Goal: Task Accomplishment & Management: Manage account settings

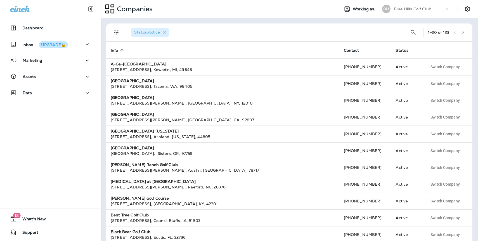
click at [410, 10] on p "Blue Hills Golf Club" at bounding box center [412, 9] width 37 height 4
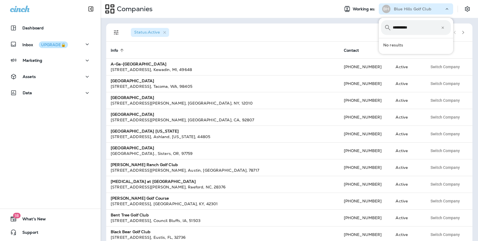
type input "**********"
drag, startPoint x: 423, startPoint y: 29, endPoint x: 373, endPoint y: 29, distance: 49.2
click at [374, 0] on body "Dashboard Inbox UPGRADE🔒 Marketing Assets Data 18 What's New Support Companies …" at bounding box center [239, 0] width 478 height 0
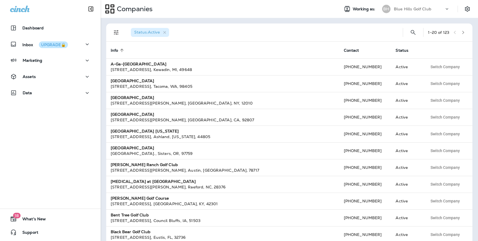
click at [463, 32] on icon "button" at bounding box center [463, 32] width 4 height 4
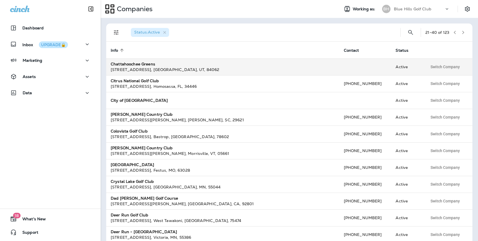
click at [174, 71] on div "[STREET_ADDRESS]" at bounding box center [223, 70] width 224 height 6
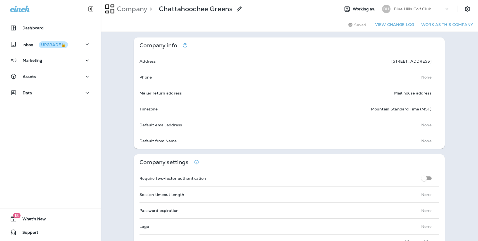
click at [442, 25] on button "Work as this company" at bounding box center [447, 24] width 56 height 9
click at [423, 11] on p "Chattahoochee Greens" at bounding box center [416, 9] width 44 height 4
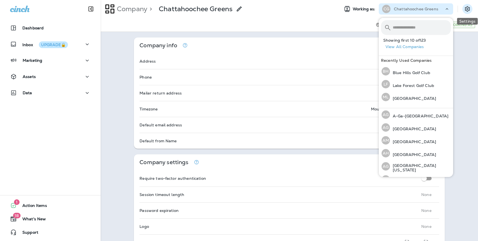
click at [467, 8] on icon "Settings" at bounding box center [467, 9] width 7 height 7
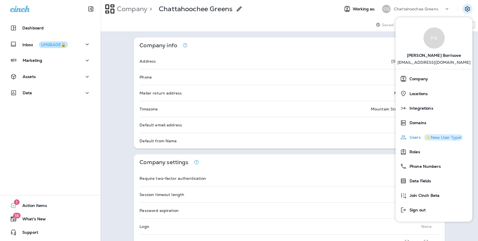
click at [417, 139] on span "Users" at bounding box center [414, 137] width 14 height 5
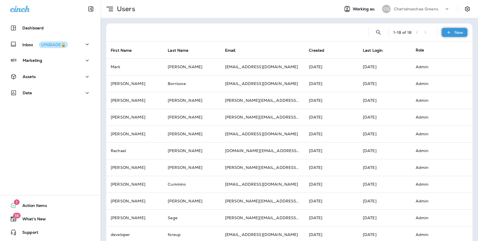
click at [455, 34] on p "New" at bounding box center [458, 32] width 9 height 4
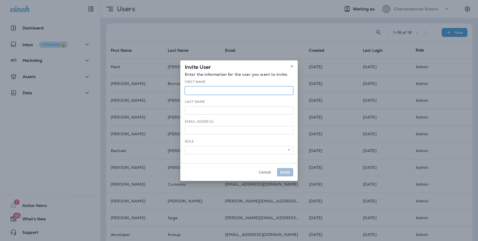
click at [222, 91] on input "text" at bounding box center [239, 90] width 108 height 8
type input "****"
click at [217, 111] on input "text" at bounding box center [239, 110] width 108 height 8
type input "******"
click at [214, 131] on input "email" at bounding box center [239, 130] width 108 height 8
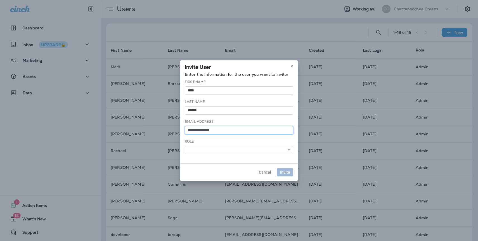
type input "**********"
click at [208, 148] on select "******** *****" at bounding box center [239, 150] width 108 height 8
select select "*"
click at [185, 146] on select "******** *****" at bounding box center [239, 150] width 108 height 8
click at [286, 171] on span "Invite" at bounding box center [285, 172] width 10 height 4
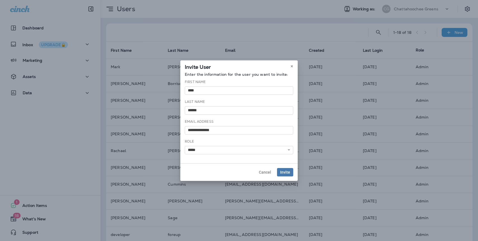
select select
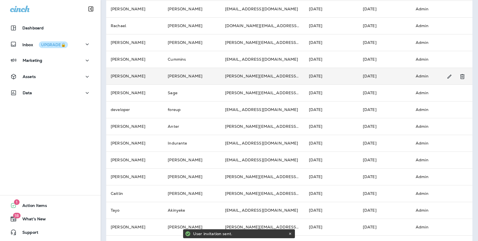
scroll to position [142, 0]
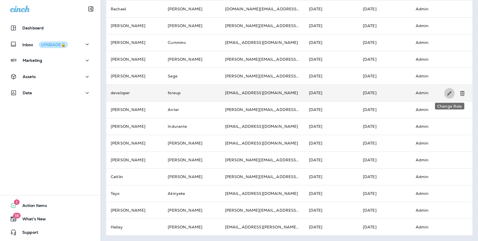
click at [450, 93] on icon "Change Role" at bounding box center [449, 93] width 4 height 4
select select "*"
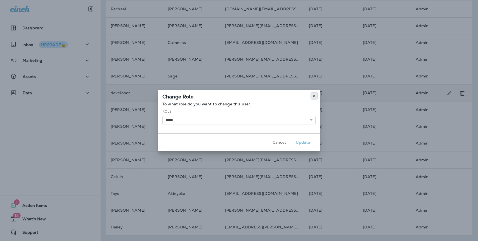
click at [313, 95] on use at bounding box center [314, 96] width 2 height 2
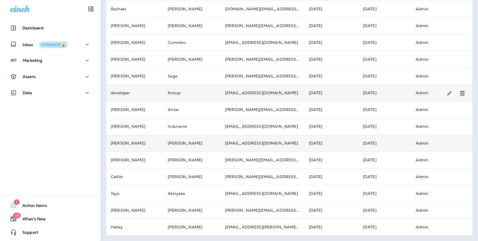
scroll to position [0, 0]
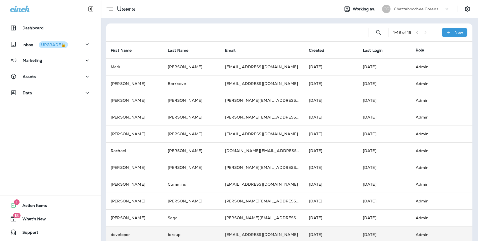
click at [416, 10] on p "Chattahoochee Greens" at bounding box center [416, 9] width 44 height 4
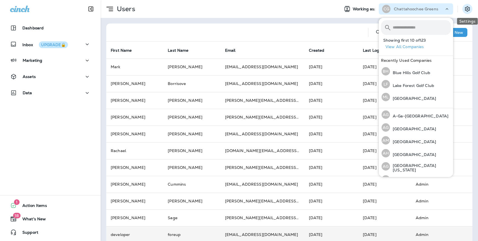
click at [468, 8] on icon "Settings" at bounding box center [467, 8] width 5 height 5
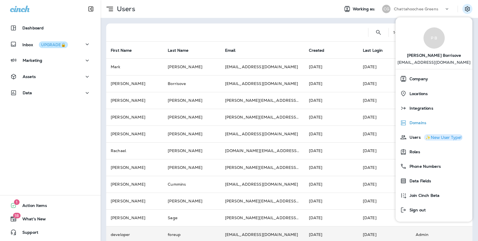
click at [414, 123] on span "Domains" at bounding box center [417, 122] width 20 height 5
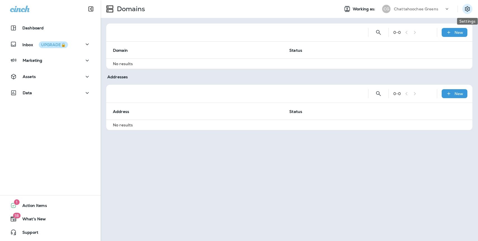
click at [466, 9] on icon "Settings" at bounding box center [467, 9] width 7 height 7
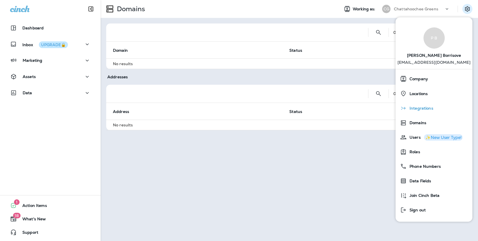
click at [421, 106] on span "Integrations" at bounding box center [420, 108] width 27 height 5
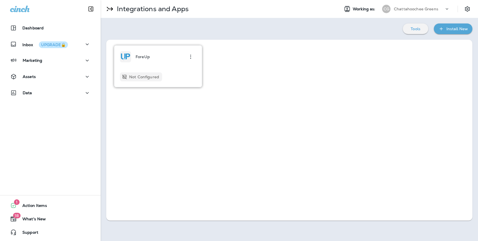
click at [191, 57] on icon "button" at bounding box center [190, 57] width 1 height 4
click at [171, 53] on div "ForeUp" at bounding box center [158, 56] width 76 height 11
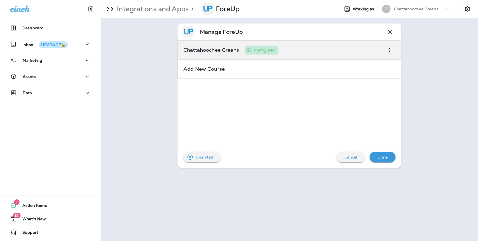
click at [350, 53] on div "Chattahoochee Greens Configured" at bounding box center [289, 50] width 224 height 19
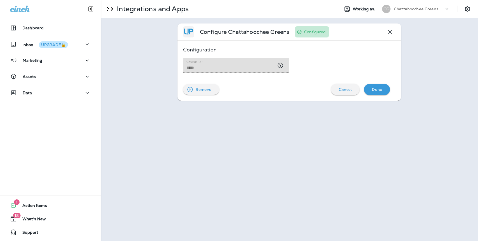
click at [389, 32] on icon "button" at bounding box center [390, 32] width 4 height 4
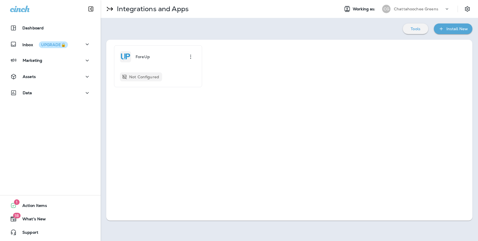
click at [411, 8] on p "Chattahoochee Greens" at bounding box center [416, 9] width 44 height 4
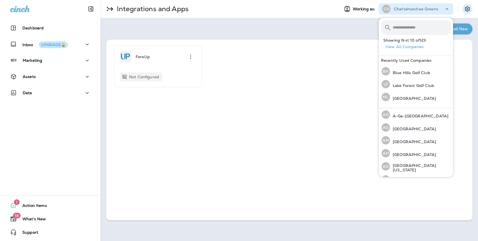
click at [469, 7] on icon "Settings" at bounding box center [467, 8] width 5 height 5
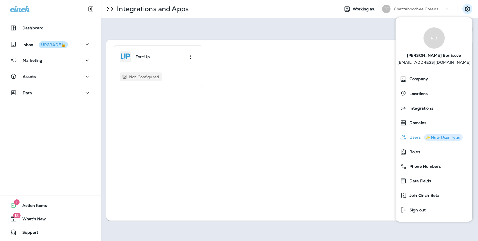
click at [414, 138] on span "Users" at bounding box center [414, 137] width 14 height 5
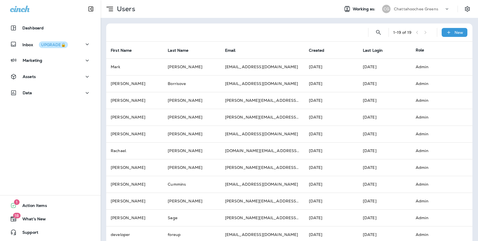
click at [54, 141] on div "Dashboard Inbox UPGRADE🔒 Marketing Assets Data 1 Action Items 18 What's New Sup…" at bounding box center [50, 120] width 101 height 241
click at [34, 78] on p "Assets" at bounding box center [29, 76] width 13 height 4
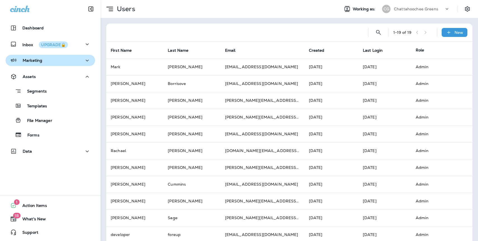
click at [35, 61] on p "Marketing" at bounding box center [33, 60] width 20 height 4
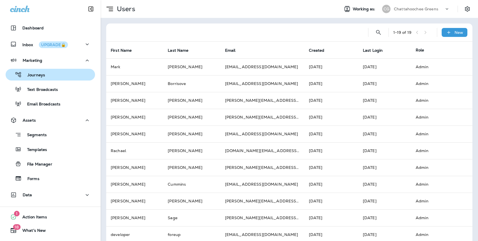
click at [38, 72] on div "Journeys" at bounding box center [26, 74] width 37 height 8
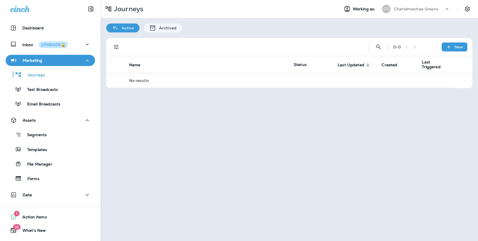
click at [409, 9] on p "Chattahoochee Greens" at bounding box center [416, 9] width 44 height 4
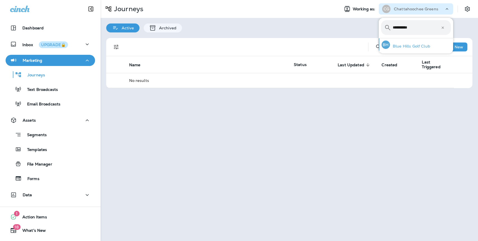
type input "**********"
click at [407, 47] on p "Blue Hills Golf Club" at bounding box center [410, 46] width 40 height 4
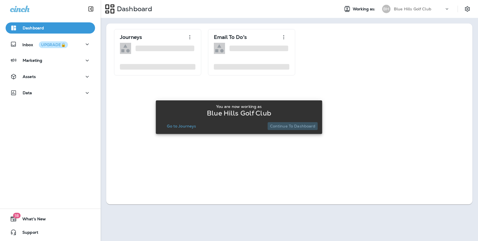
click at [308, 126] on p "Continue to Dashboard" at bounding box center [293, 126] width 46 height 4
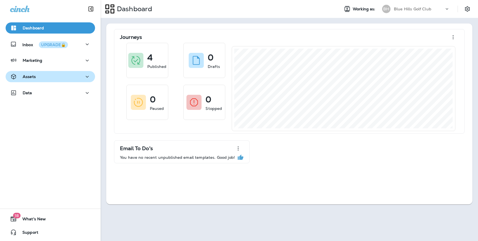
click at [38, 79] on div "Assets" at bounding box center [50, 76] width 80 height 7
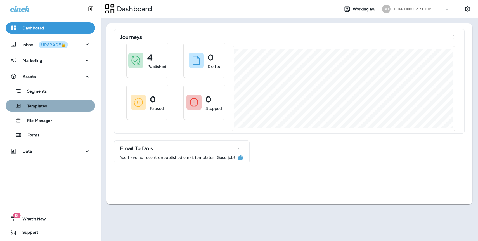
click at [41, 107] on p "Templates" at bounding box center [34, 106] width 25 height 5
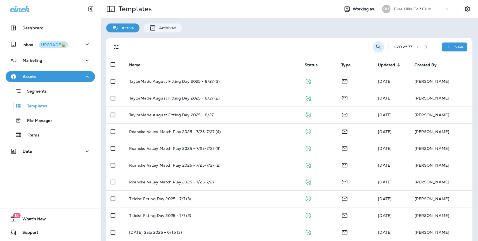
click at [376, 48] on icon "Search Templates" at bounding box center [378, 47] width 7 height 7
type input "*********"
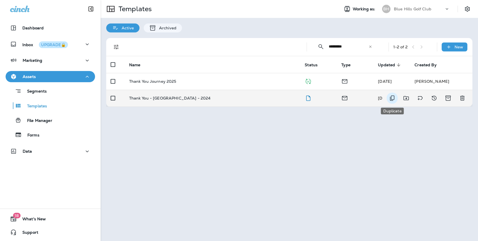
click at [392, 97] on icon "Duplicate" at bounding box center [392, 98] width 7 height 7
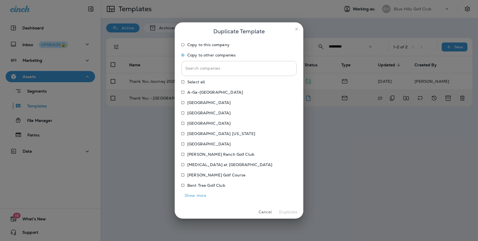
click at [222, 70] on input "Search companies" at bounding box center [238, 68] width 115 height 15
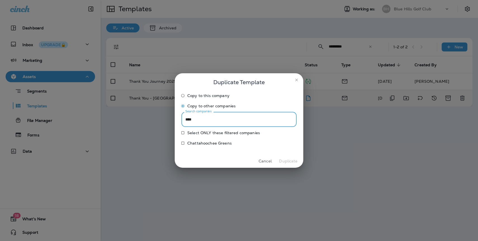
type input "****"
click at [207, 142] on p "Chattahoochee Greens" at bounding box center [209, 143] width 44 height 4
click at [289, 161] on button "Duplicate" at bounding box center [288, 161] width 21 height 9
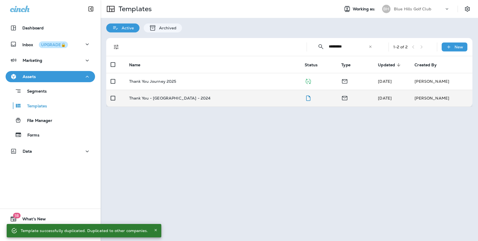
click at [154, 229] on icon "Close" at bounding box center [156, 230] width 4 height 4
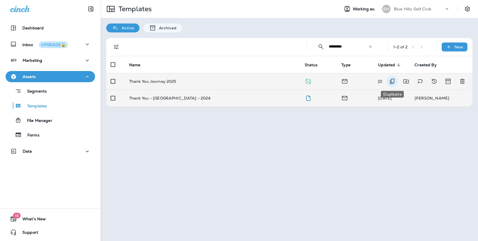
click at [392, 82] on icon "Duplicate" at bounding box center [392, 81] width 7 height 7
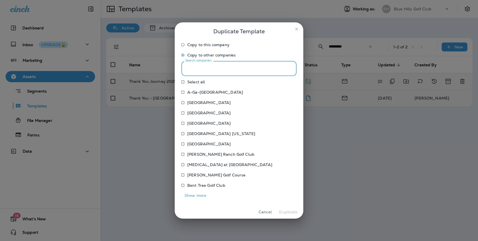
click at [222, 72] on input "Search companies" at bounding box center [238, 68] width 115 height 15
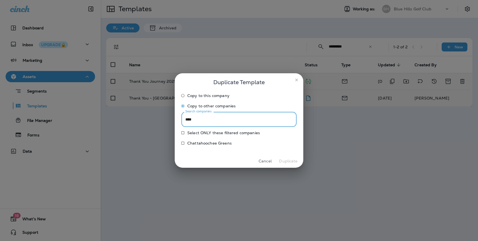
type input "****"
click at [218, 143] on p "Chattahoochee Greens" at bounding box center [209, 143] width 44 height 4
click at [288, 161] on button "Duplicate" at bounding box center [288, 161] width 21 height 9
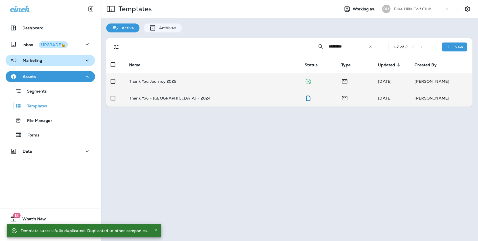
click at [33, 59] on p "Marketing" at bounding box center [33, 60] width 20 height 4
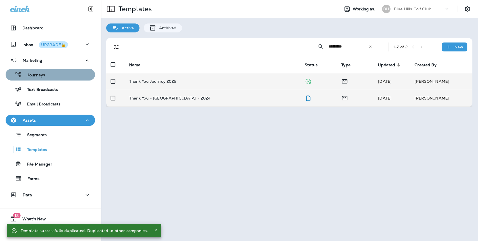
click at [37, 71] on div "Journeys" at bounding box center [26, 74] width 37 height 8
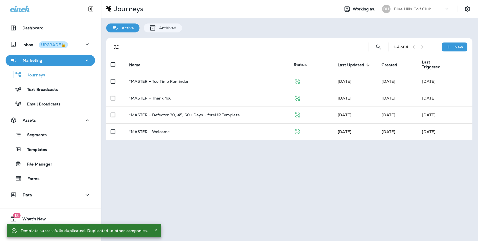
click at [325, 48] on div at bounding box center [242, 47] width 233 height 18
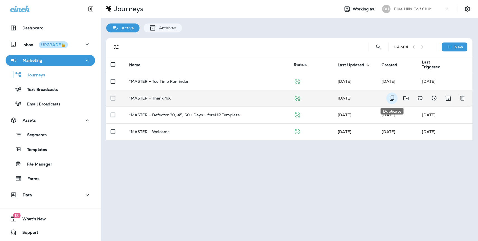
click at [393, 99] on icon "Duplicate" at bounding box center [392, 98] width 4 height 5
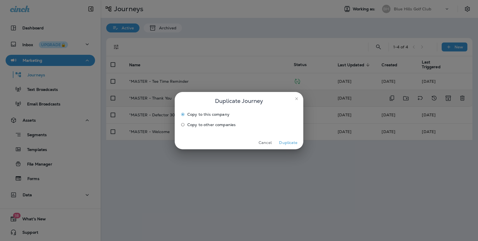
click at [204, 124] on span "Copy to other companies" at bounding box center [211, 124] width 48 height 4
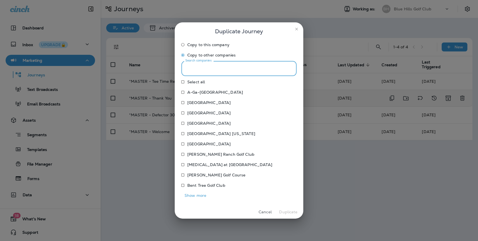
click at [244, 67] on input "Search companies" at bounding box center [238, 68] width 115 height 15
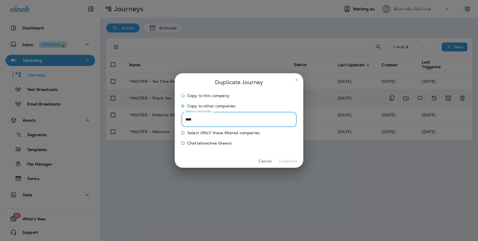
type input "****"
click at [223, 144] on p "Chattahoochee Greens" at bounding box center [209, 143] width 44 height 4
click at [283, 161] on button "Duplicate" at bounding box center [288, 161] width 21 height 9
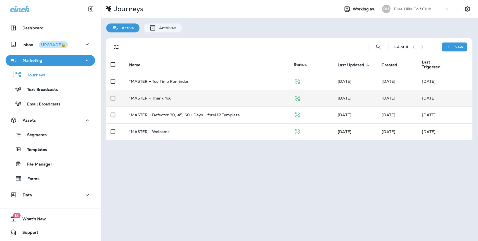
click at [423, 9] on p "Blue Hills Golf Club" at bounding box center [412, 9] width 37 height 4
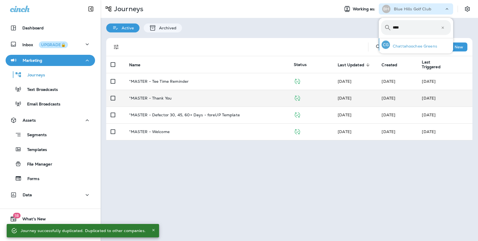
type input "****"
click at [417, 46] on p "Chattahoochee Greens" at bounding box center [413, 46] width 47 height 4
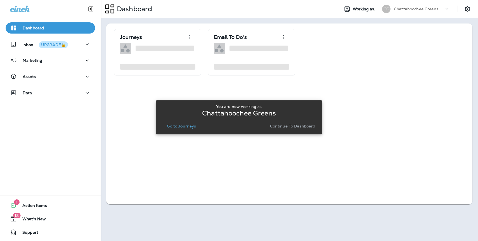
click at [290, 127] on p "Continue to Dashboard" at bounding box center [293, 126] width 46 height 4
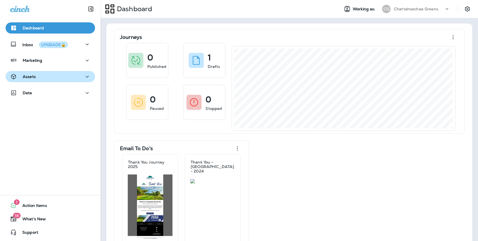
drag, startPoint x: 40, startPoint y: 79, endPoint x: 44, endPoint y: 80, distance: 4.1
click at [40, 79] on div "Assets" at bounding box center [50, 76] width 80 height 7
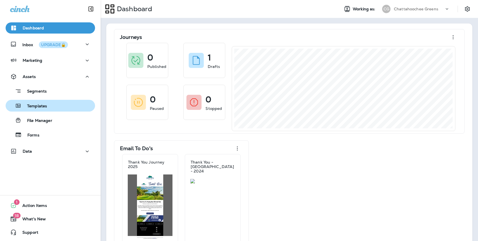
click at [39, 106] on p "Templates" at bounding box center [34, 106] width 25 height 5
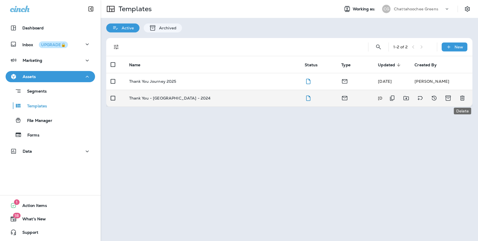
click at [461, 99] on icon "Delete" at bounding box center [462, 98] width 7 height 7
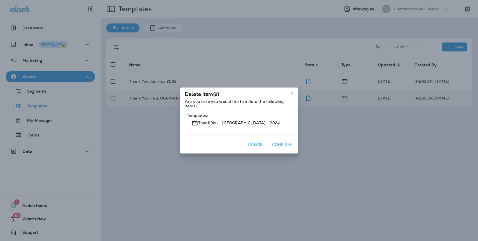
click at [289, 145] on button "Confirm" at bounding box center [281, 144] width 23 height 9
click at [286, 145] on button "Confirm" at bounding box center [281, 144] width 23 height 9
click at [275, 143] on button "Confirm" at bounding box center [281, 144] width 23 height 9
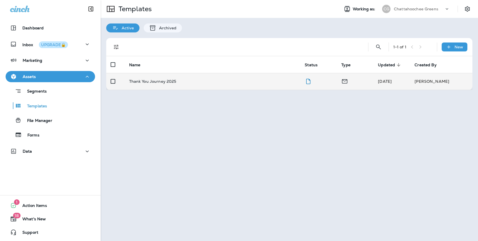
click at [290, 82] on div "Thank You Journey 2025" at bounding box center [212, 81] width 167 height 4
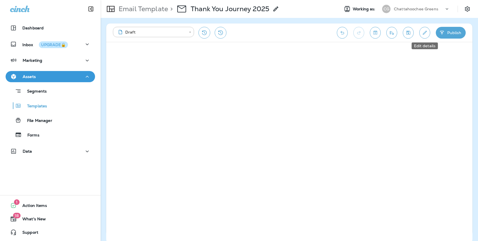
click at [423, 34] on icon "Edit details" at bounding box center [425, 33] width 4 height 4
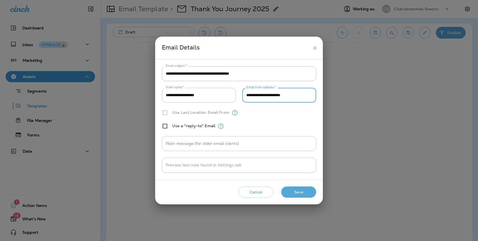
drag, startPoint x: 267, startPoint y: 96, endPoint x: 321, endPoint y: 99, distance: 53.2
click at [321, 99] on div "**********" at bounding box center [239, 120] width 168 height 120
type input "**********"
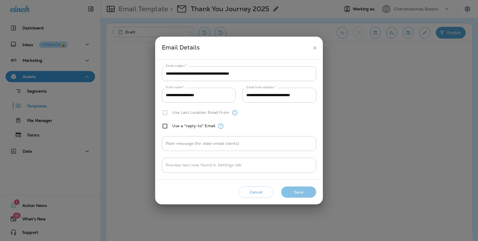
click at [309, 190] on button "Save" at bounding box center [298, 191] width 35 height 11
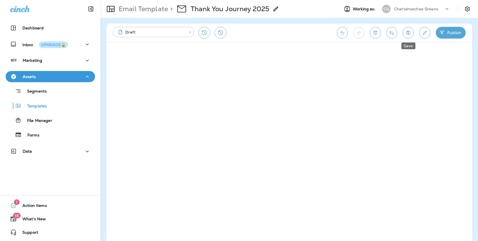
click at [409, 34] on icon "Save" at bounding box center [408, 33] width 4 height 4
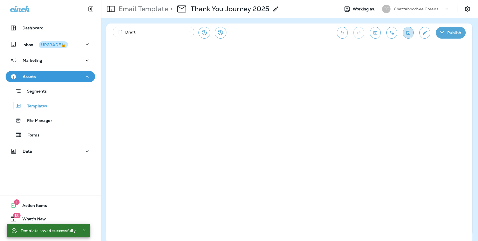
click at [407, 33] on icon "Save" at bounding box center [408, 33] width 6 height 6
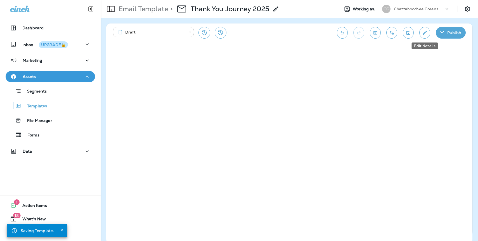
click at [423, 35] on icon "Edit details" at bounding box center [425, 33] width 6 height 6
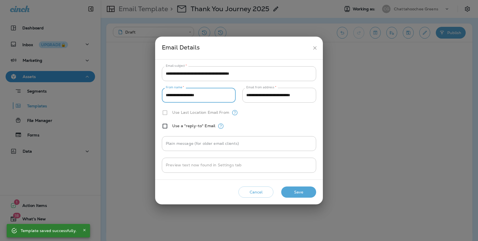
drag, startPoint x: 206, startPoint y: 96, endPoint x: 152, endPoint y: 96, distance: 53.4
click at [152, 96] on div "**********" at bounding box center [239, 120] width 478 height 241
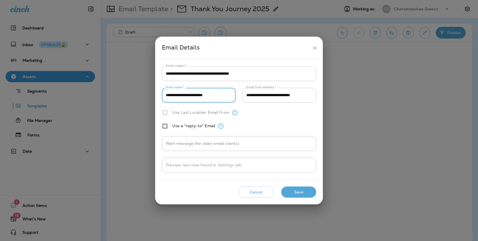
type input "**********"
click at [274, 78] on input "**********" at bounding box center [239, 73] width 154 height 15
click at [295, 189] on button "Save" at bounding box center [298, 191] width 35 height 11
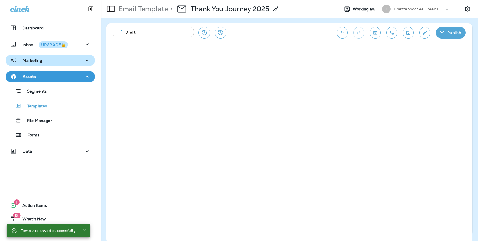
click at [24, 60] on p "Marketing" at bounding box center [33, 60] width 20 height 4
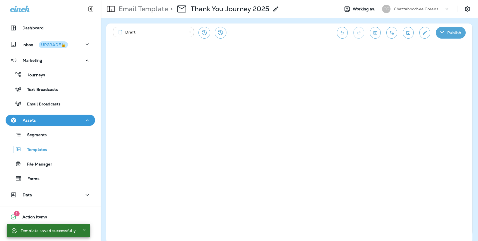
click at [407, 32] on icon "Save" at bounding box center [408, 33] width 6 height 6
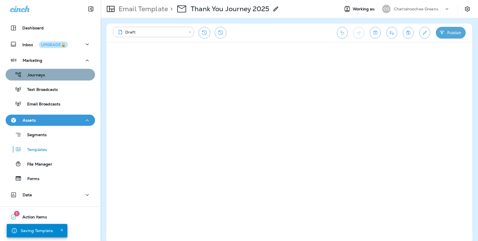
click at [48, 74] on div "Journeys" at bounding box center [50, 74] width 85 height 8
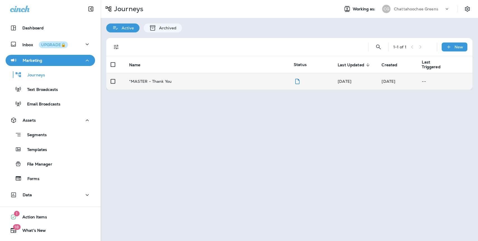
click at [177, 83] on div "*MASTER - Thank You" at bounding box center [207, 81] width 156 height 4
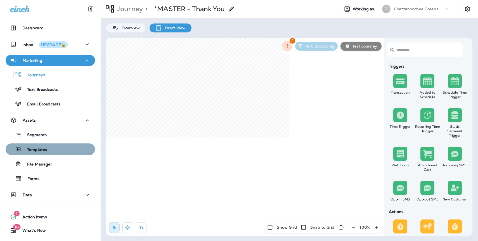
click at [35, 151] on p "Templates" at bounding box center [34, 149] width 25 height 5
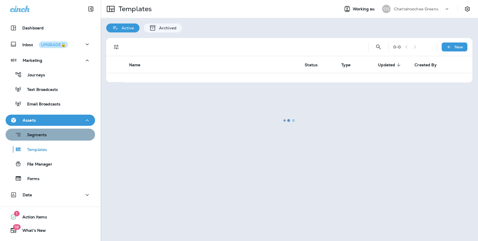
click at [39, 132] on p "Segments" at bounding box center [34, 135] width 25 height 6
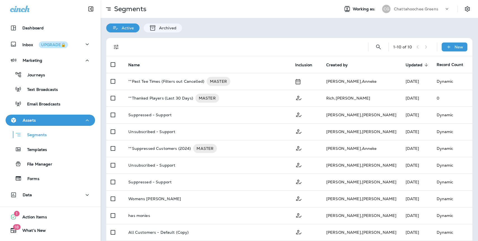
click at [427, 28] on div "Active Archived" at bounding box center [289, 25] width 377 height 15
